Goal: Task Accomplishment & Management: Complete application form

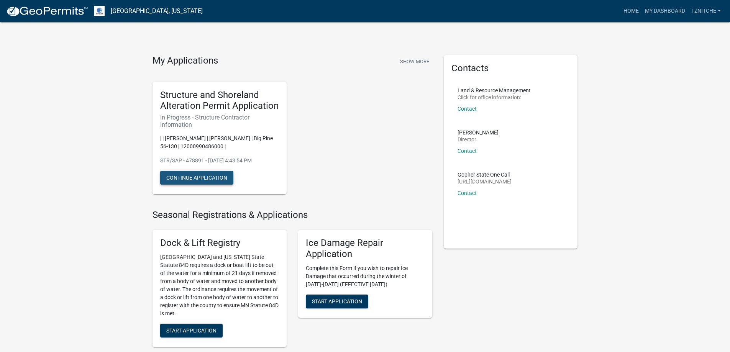
click at [188, 177] on button "Continue Application" at bounding box center [196, 178] width 73 height 14
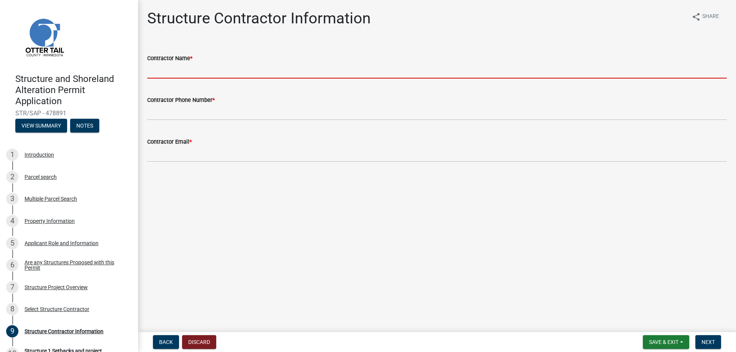
click at [222, 66] on input "Contractor Name *" at bounding box center [436, 71] width 579 height 16
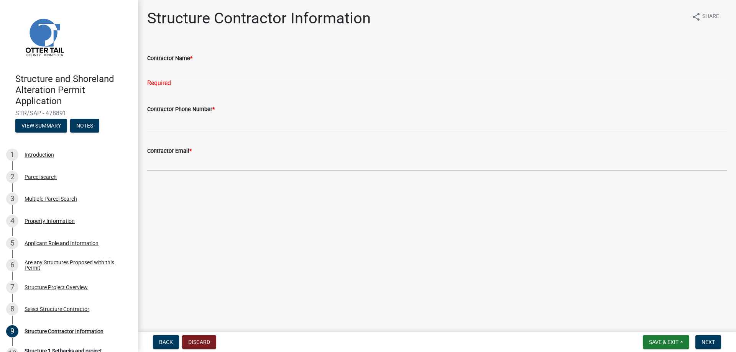
click at [203, 54] on div "Contractor Name *" at bounding box center [436, 58] width 579 height 9
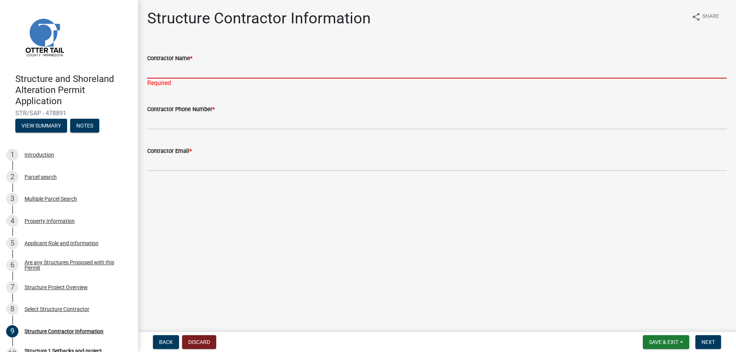
click at [183, 74] on input "Contractor Name *" at bounding box center [436, 71] width 579 height 16
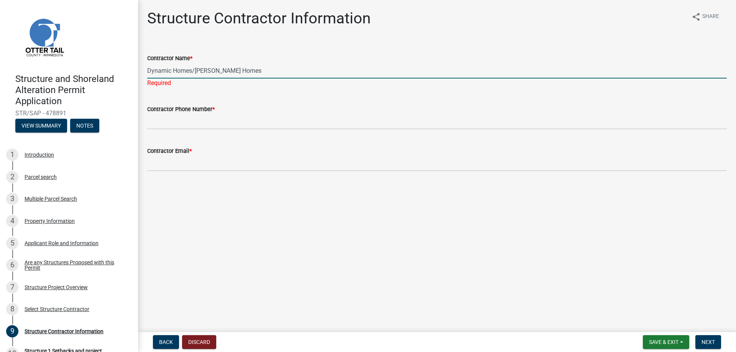
type input "Dynamic Homes/[PERSON_NAME] Homes"
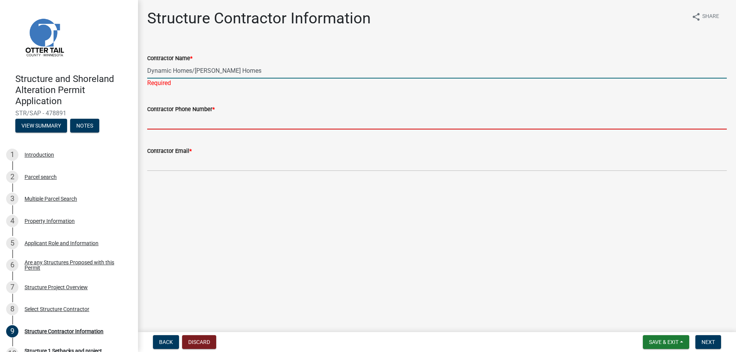
click at [154, 123] on wm-data-entity-input "Contractor Phone Number *" at bounding box center [436, 115] width 579 height 42
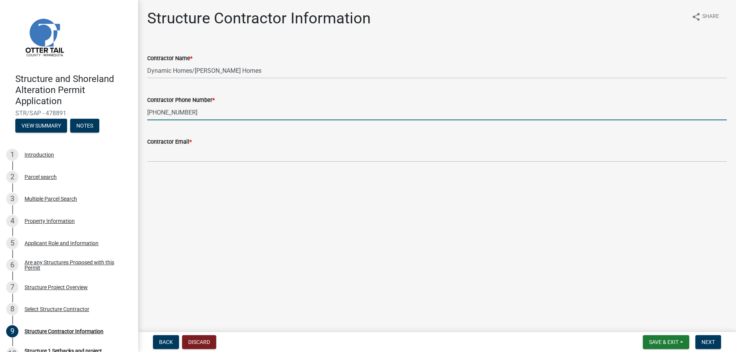
type input "[PHONE_NUMBER]"
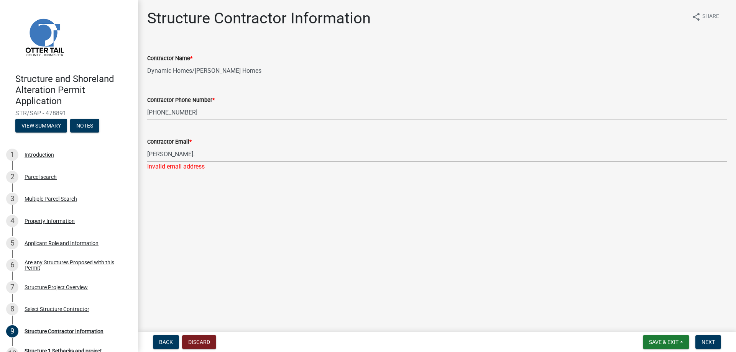
click at [735, 266] on main "Structure Contractor Information share Share Contractor Name * Dynamic Homes/[P…" at bounding box center [437, 164] width 598 height 329
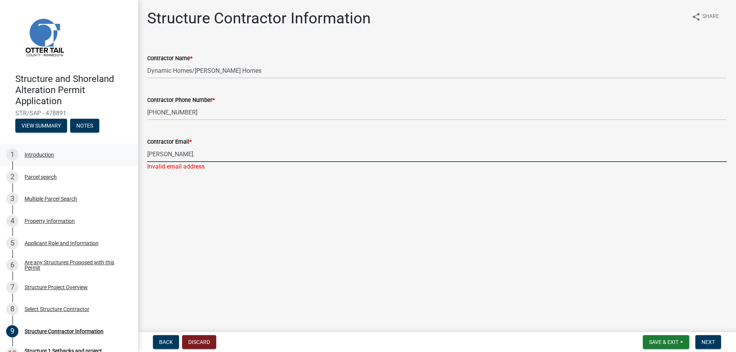
drag, startPoint x: 164, startPoint y: 156, endPoint x: 118, endPoint y: 160, distance: 46.6
click at [118, 159] on div "Structure and Shoreland Alteration Permit Application STR/SAP - 478891 View Sum…" at bounding box center [368, 176] width 736 height 352
type input "[PERSON_NAME][EMAIL_ADDRESS][PERSON_NAME][PERSON_NAME][DOMAIN_NAME]"
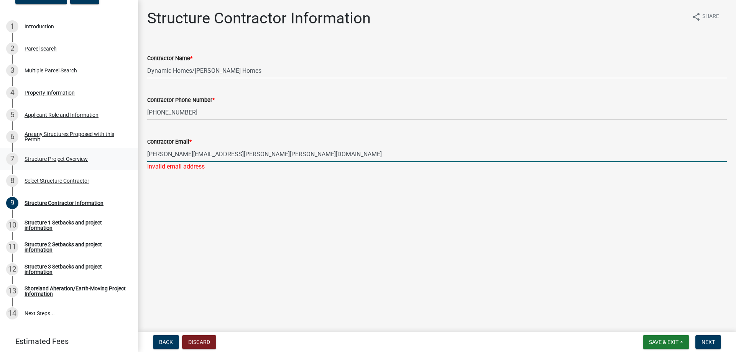
scroll to position [115, 0]
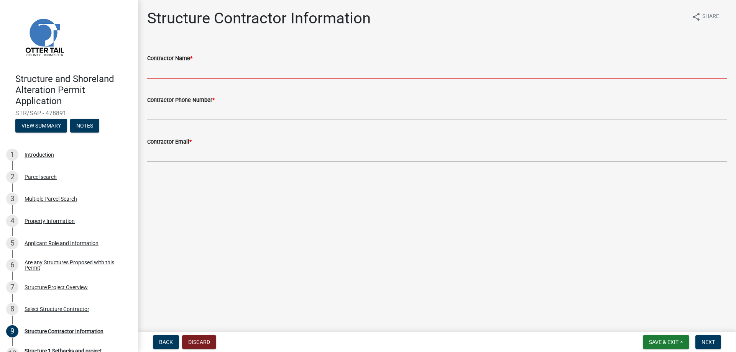
click at [206, 71] on input "Contractor Name *" at bounding box center [436, 71] width 579 height 16
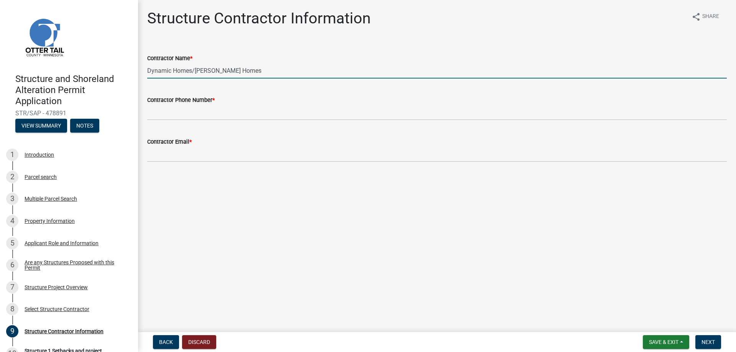
type input "Dynamic Homes/[PERSON_NAME] Homes"
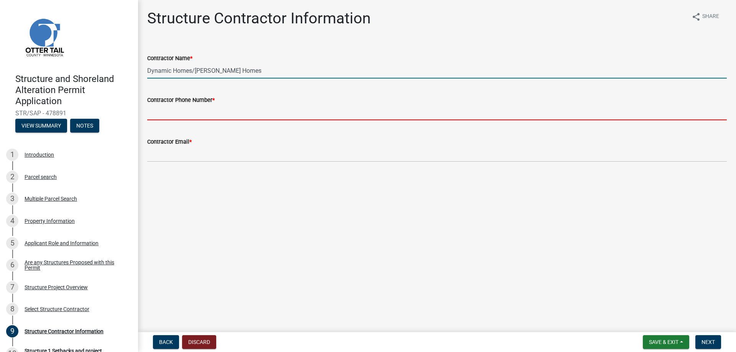
click at [179, 115] on input "Contractor Phone Number *" at bounding box center [436, 113] width 579 height 16
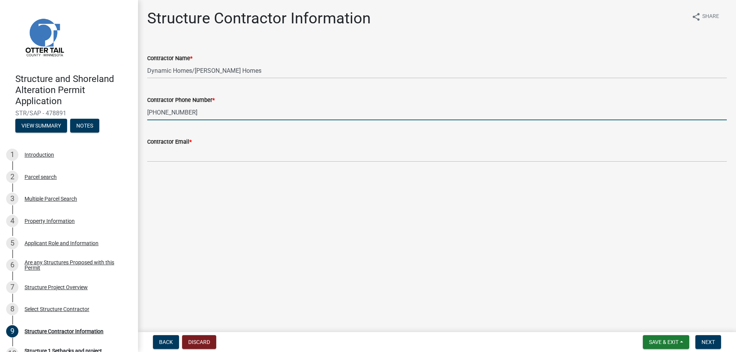
type input "[PHONE_NUMBER]"
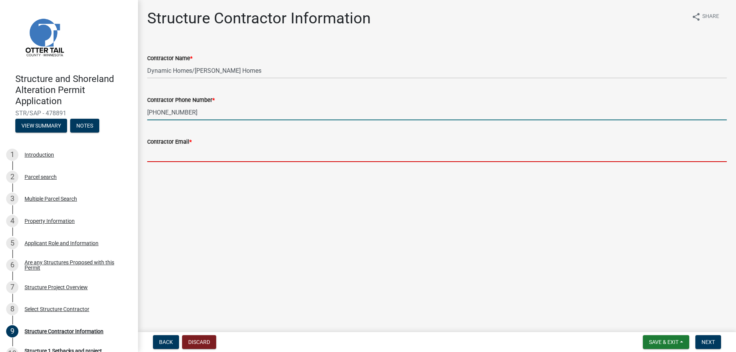
click at [171, 156] on input "Contractor Email *" at bounding box center [436, 154] width 579 height 16
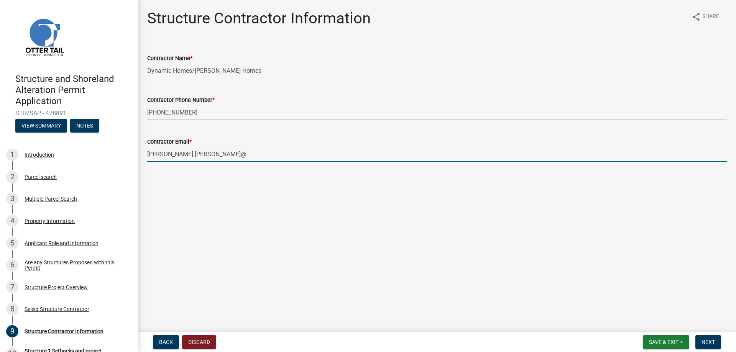
click at [171, 156] on input "[PERSON_NAME].[PERSON_NAME]@" at bounding box center [436, 154] width 579 height 16
click at [191, 155] on input "[PERSON_NAME].[PERSON_NAME]@" at bounding box center [436, 154] width 579 height 16
type input "[PERSON_NAME][EMAIL_ADDRESS][PERSON_NAME][PERSON_NAME][DOMAIN_NAME]"
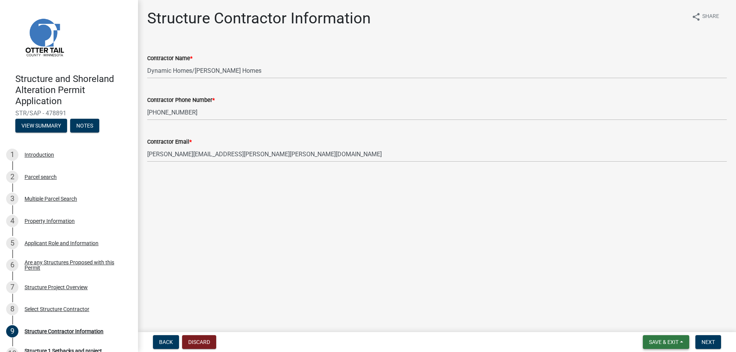
click at [654, 341] on span "Save & Exit" at bounding box center [664, 342] width 30 height 6
click at [644, 320] on button "Save & Exit" at bounding box center [658, 322] width 61 height 18
